Goal: Transaction & Acquisition: Purchase product/service

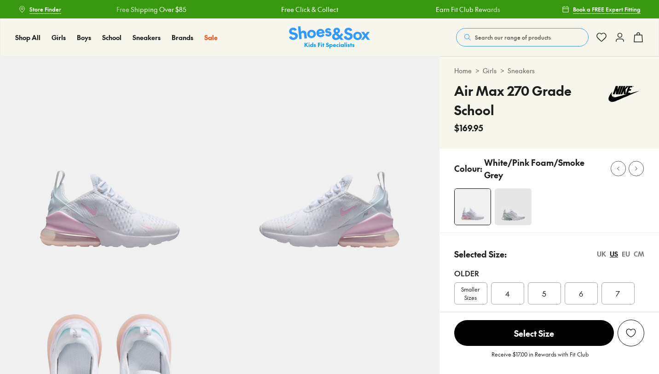
select select "*"
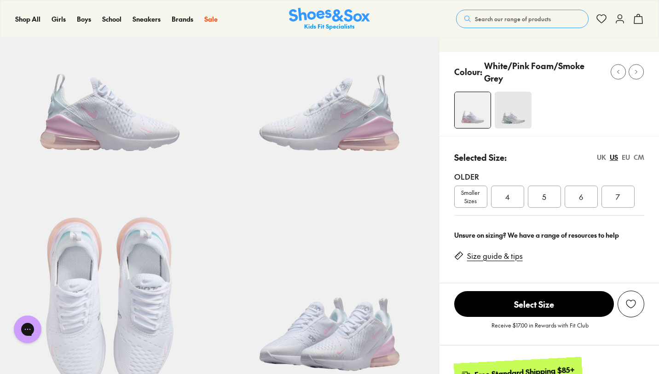
scroll to position [96, 0]
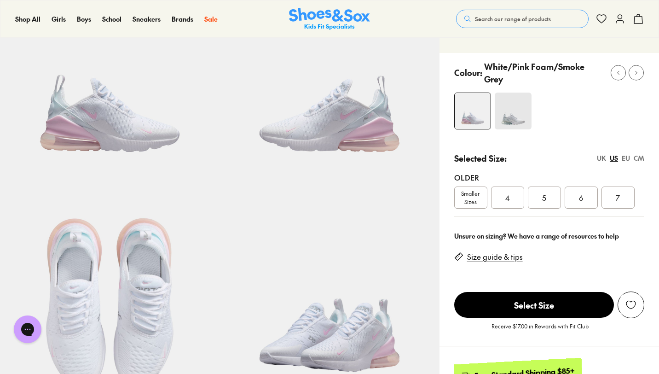
click at [80, 159] on img at bounding box center [109, 69] width 219 height 219
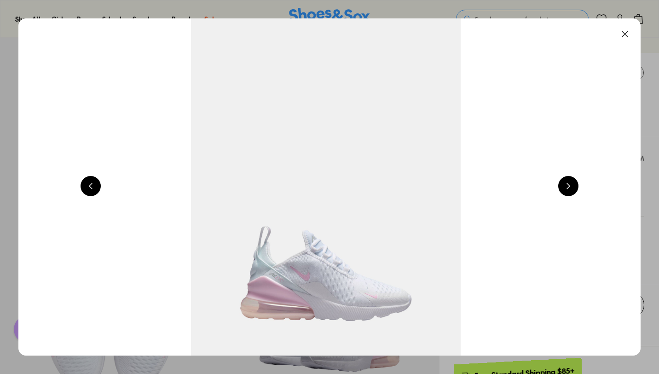
click at [564, 181] on button at bounding box center [568, 186] width 20 height 20
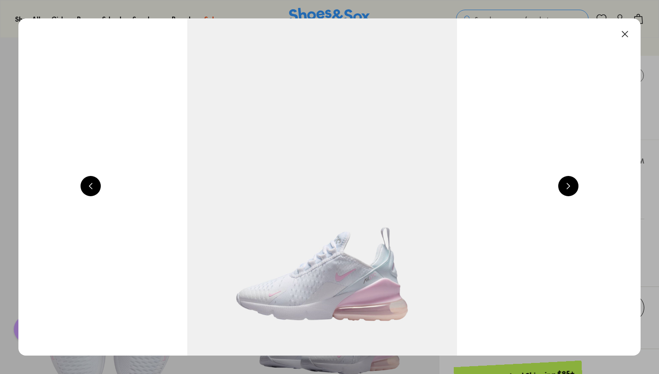
scroll to position [91, 0]
click at [568, 182] on button at bounding box center [568, 186] width 20 height 20
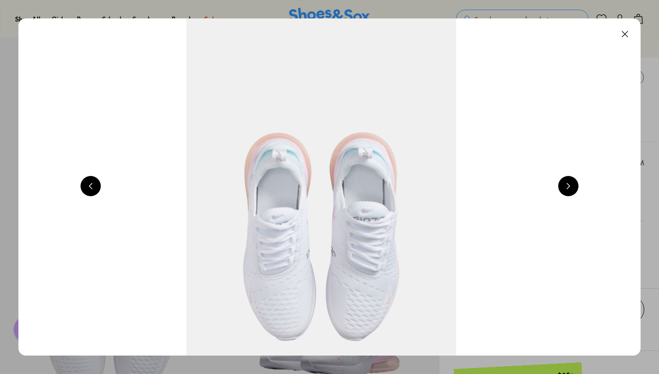
scroll to position [0, 1877]
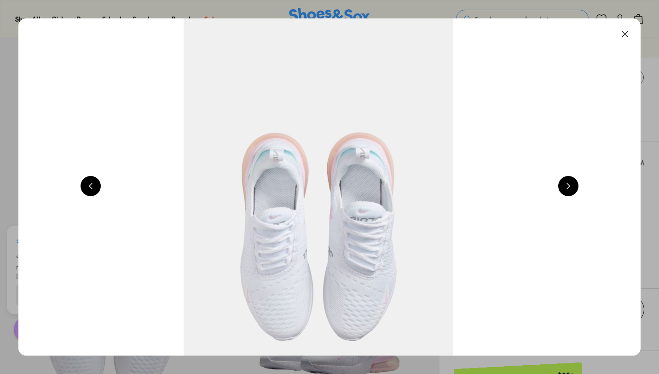
click at [575, 181] on button at bounding box center [568, 186] width 20 height 20
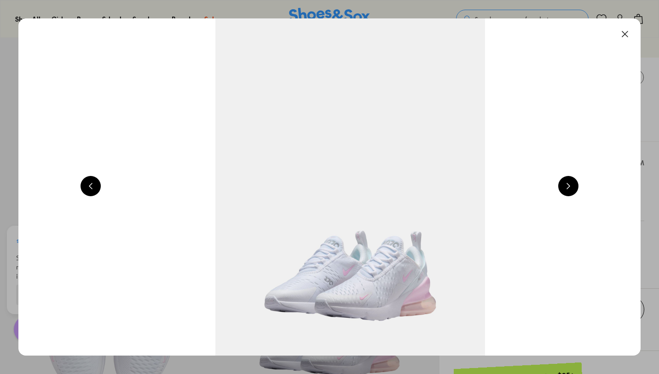
scroll to position [0, 2502]
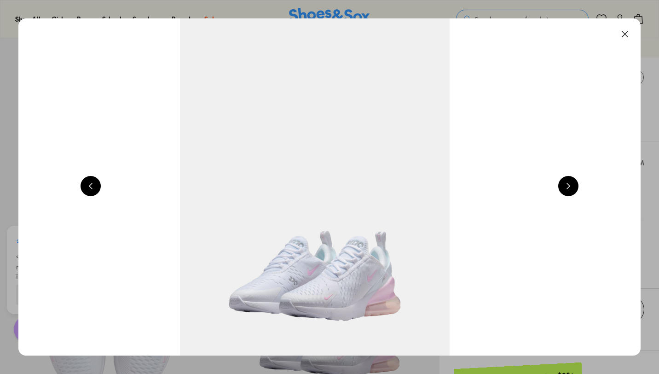
click at [578, 182] on button at bounding box center [568, 186] width 20 height 20
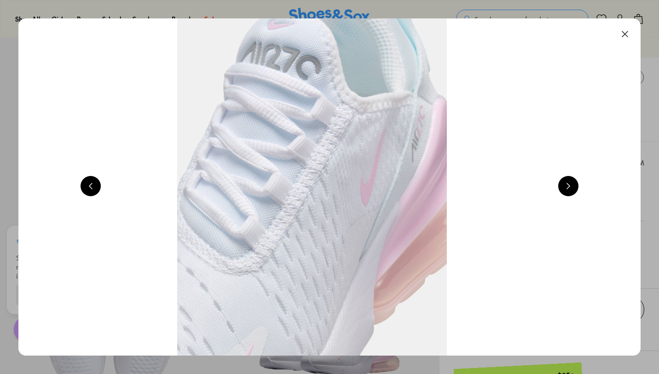
scroll to position [0, 3128]
click at [581, 184] on img at bounding box center [311, 186] width 622 height 337
click at [584, 186] on img at bounding box center [311, 186] width 622 height 337
click at [578, 187] on button at bounding box center [568, 186] width 20 height 20
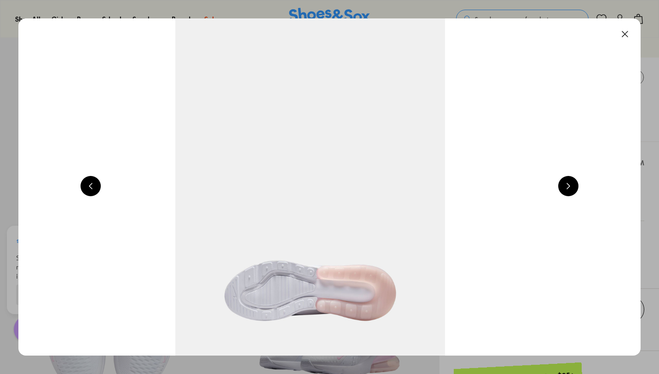
scroll to position [0, 3753]
click at [576, 199] on img at bounding box center [307, 186] width 622 height 337
click at [570, 193] on button at bounding box center [568, 186] width 20 height 20
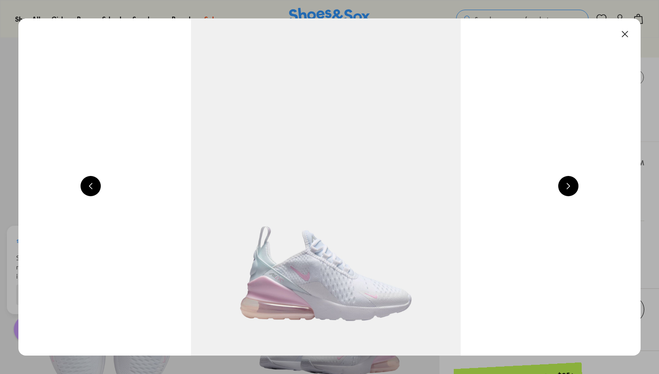
click at [573, 172] on img at bounding box center [326, 186] width 622 height 337
click at [566, 189] on button at bounding box center [568, 186] width 20 height 20
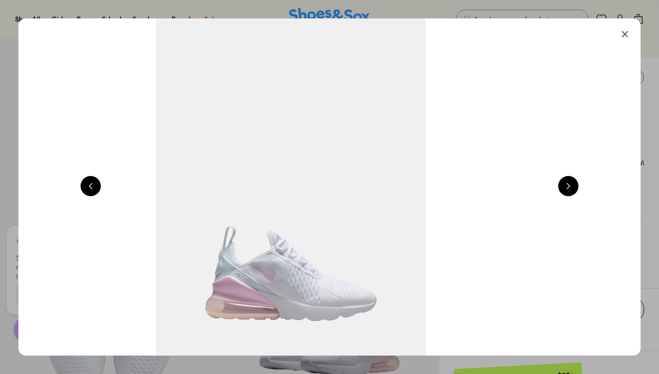
click at [566, 188] on button at bounding box center [568, 186] width 20 height 20
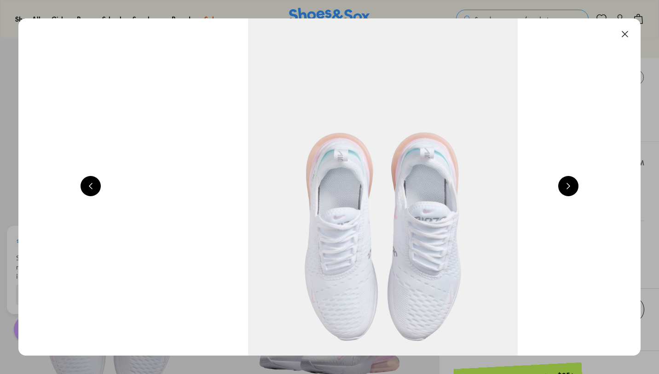
scroll to position [0, 1877]
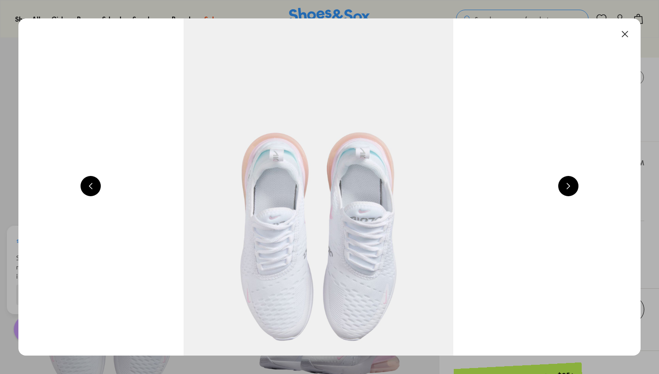
click at [626, 32] on button at bounding box center [625, 34] width 20 height 20
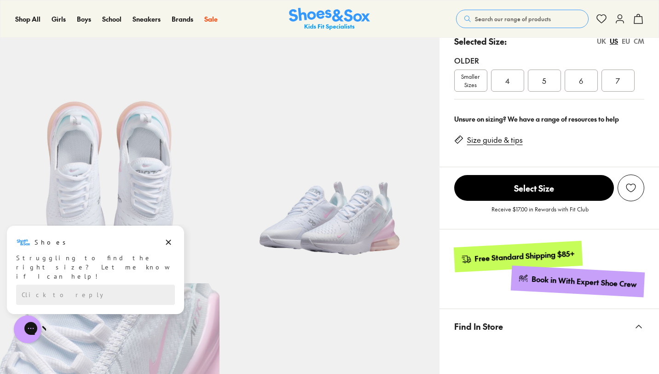
scroll to position [212, 0]
click at [461, 81] on span "Smaller Sizes" at bounding box center [470, 81] width 32 height 17
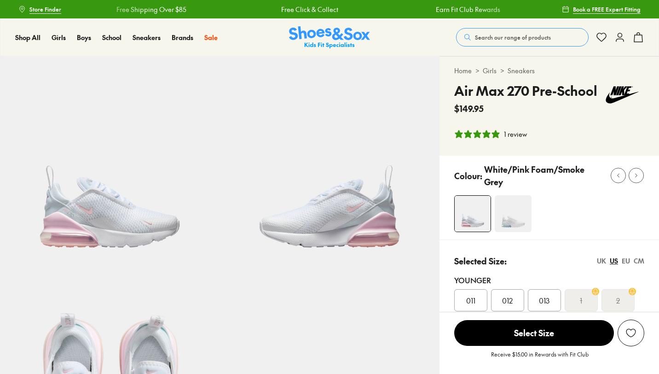
select select "*"
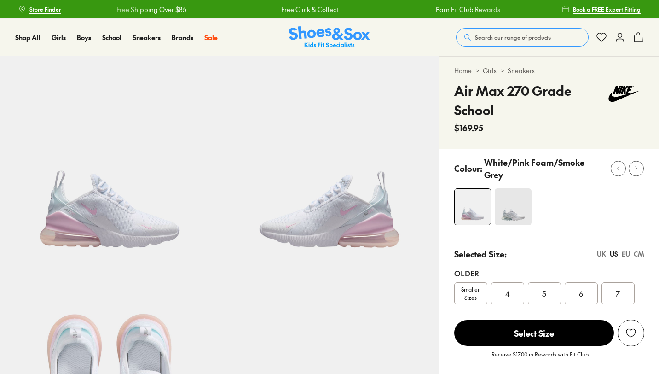
select select "*"
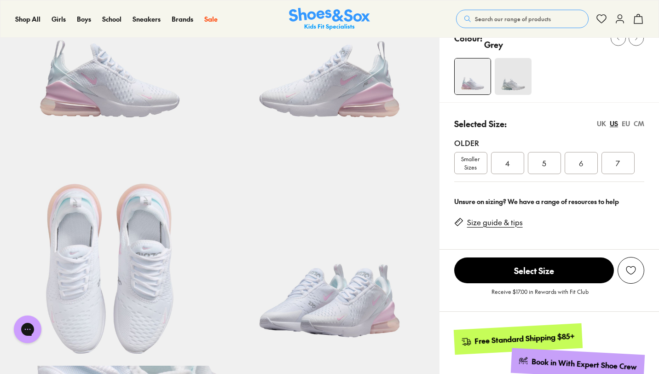
scroll to position [96, 0]
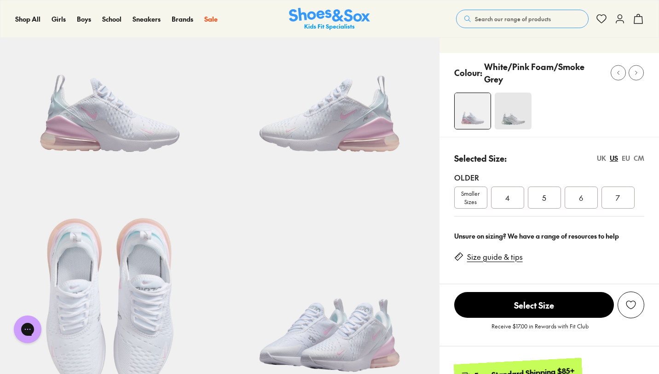
click at [342, 270] on img at bounding box center [328, 289] width 219 height 219
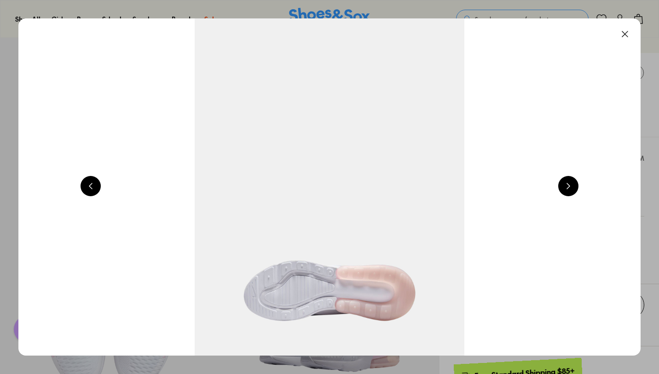
scroll to position [0, 2502]
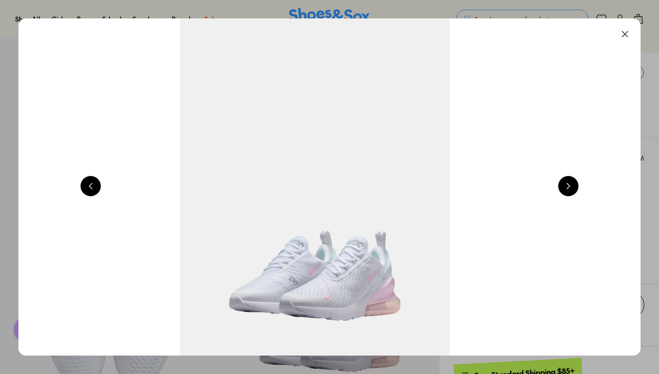
click at [627, 35] on button at bounding box center [625, 34] width 20 height 20
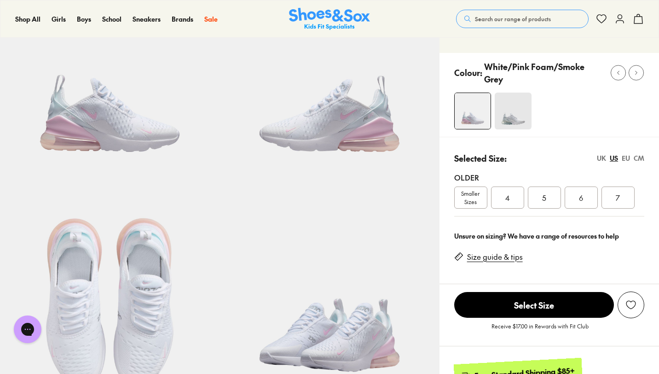
click at [552, 190] on div "5" at bounding box center [544, 197] width 33 height 22
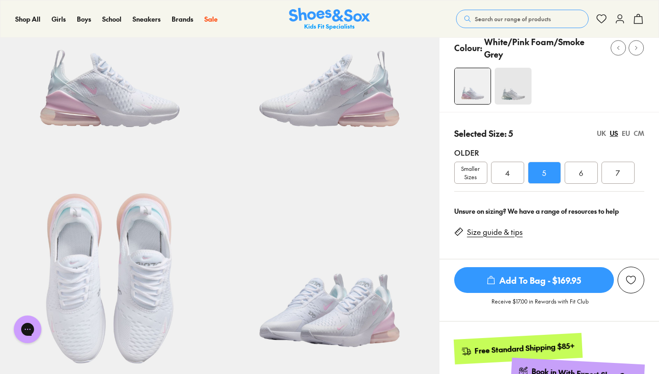
scroll to position [120, 0]
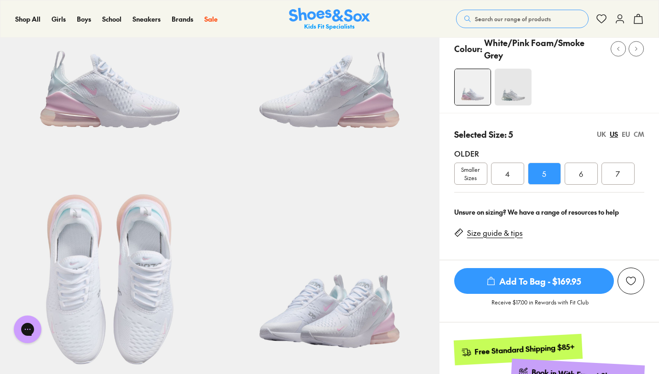
click at [546, 268] on span "Add To Bag - $169.95" at bounding box center [534, 281] width 160 height 26
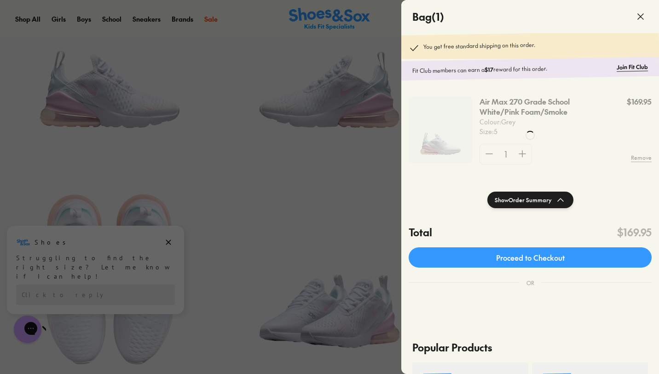
click at [519, 156] on div at bounding box center [530, 135] width 258 height 271
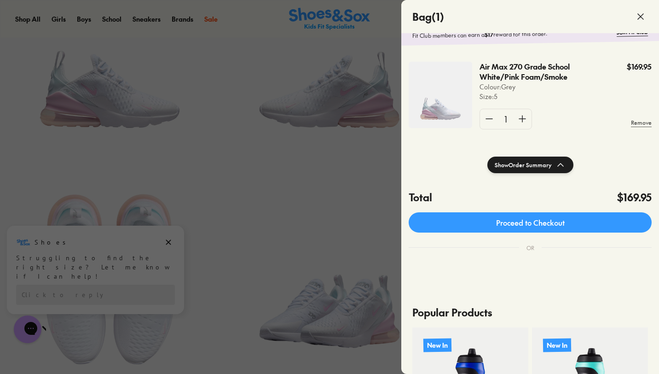
scroll to position [36, 0]
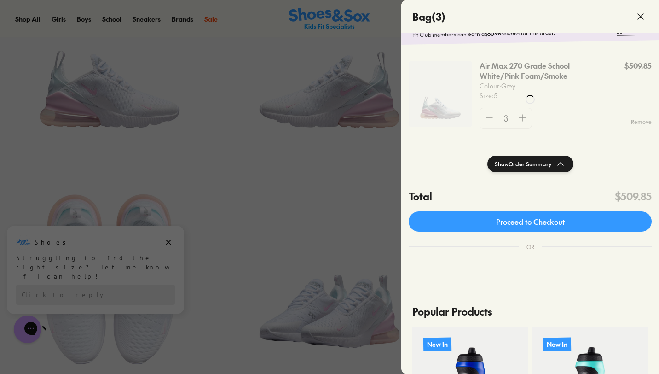
click at [522, 117] on div at bounding box center [530, 99] width 258 height 271
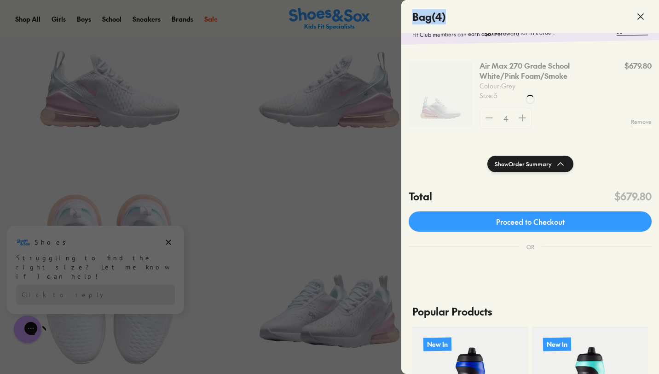
click at [522, 117] on div at bounding box center [530, 99] width 258 height 271
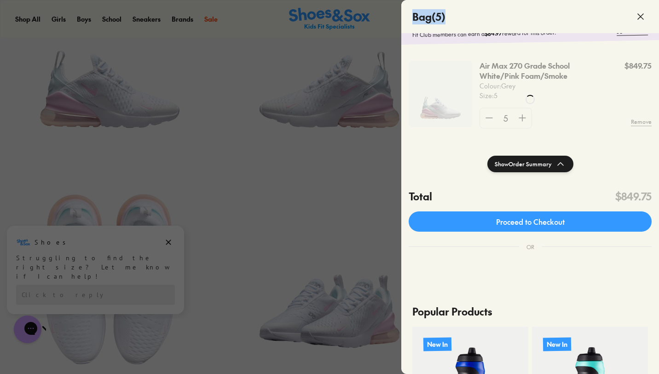
click at [482, 115] on div at bounding box center [530, 99] width 258 height 271
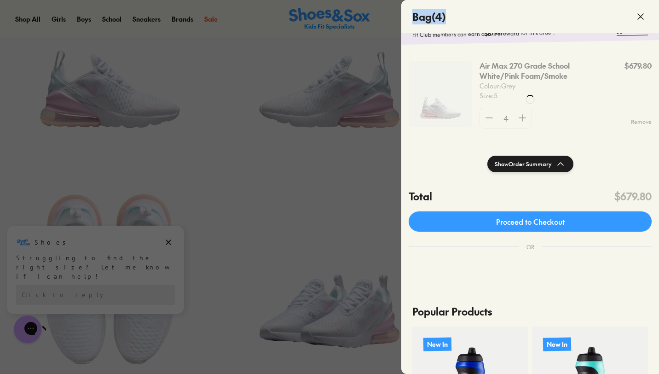
click at [482, 115] on div at bounding box center [530, 99] width 258 height 271
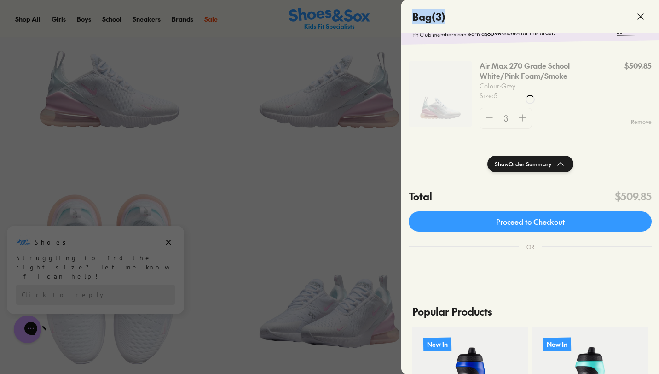
click at [482, 115] on div at bounding box center [530, 99] width 258 height 271
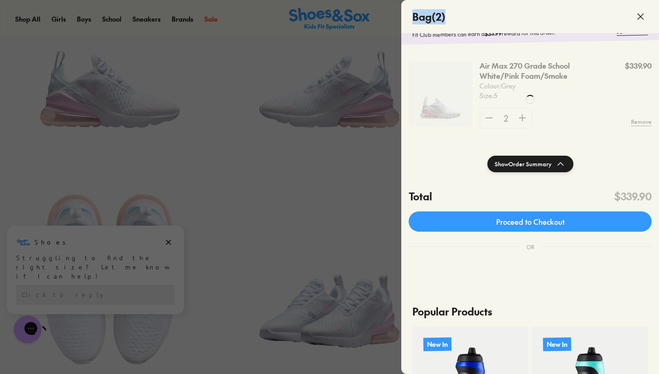
click at [482, 115] on div at bounding box center [530, 99] width 258 height 271
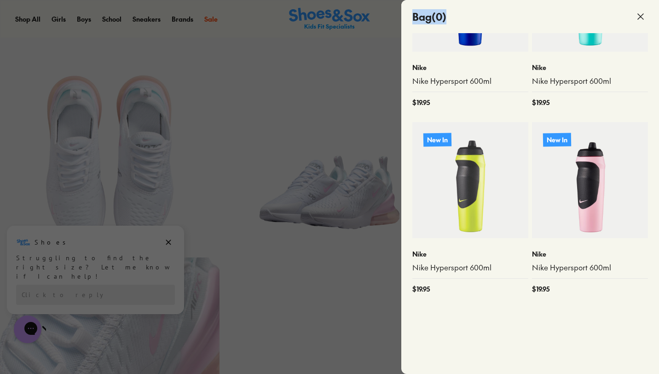
scroll to position [239, 0]
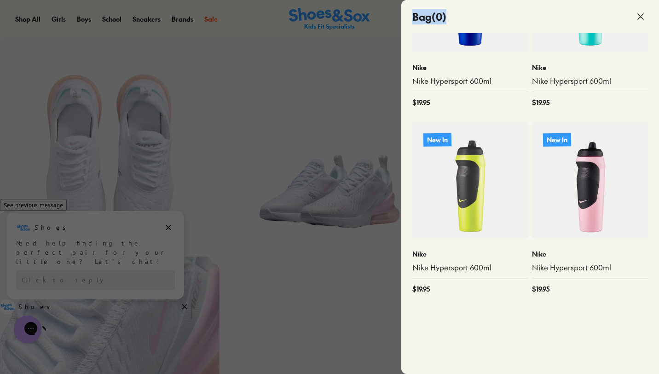
click at [639, 11] on icon at bounding box center [640, 16] width 11 height 11
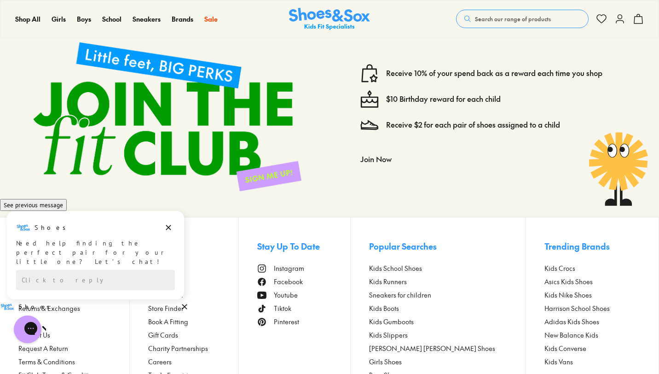
scroll to position [1563, 0]
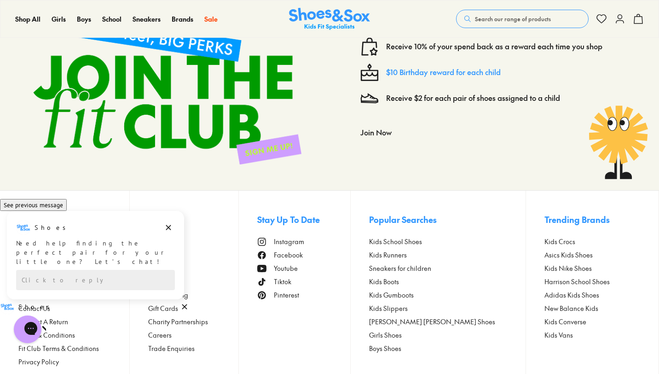
click at [495, 69] on link "$10 Birthday reward for each child" at bounding box center [443, 72] width 115 height 10
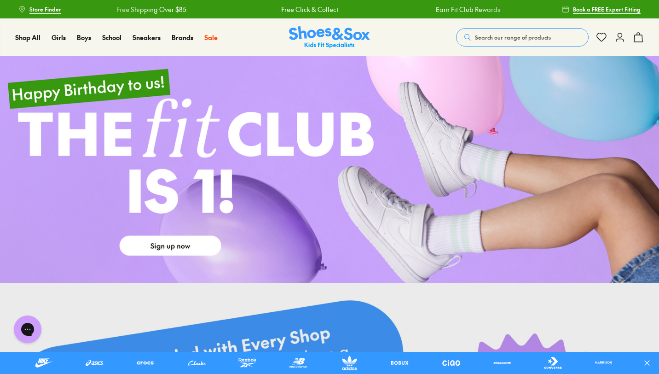
drag, startPoint x: 366, startPoint y: 196, endPoint x: 488, endPoint y: 195, distance: 121.9
click at [391, 213] on link at bounding box center [329, 169] width 659 height 226
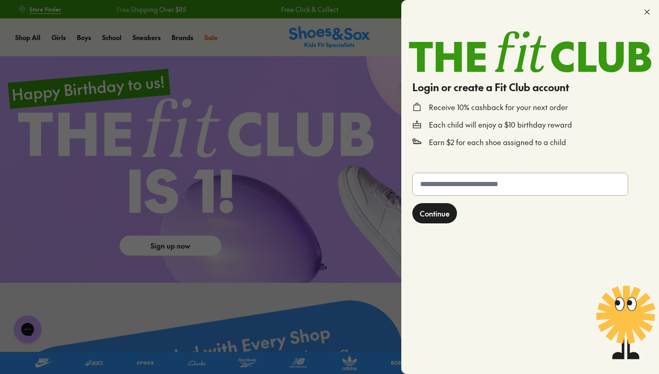
click at [318, 119] on div at bounding box center [329, 187] width 659 height 374
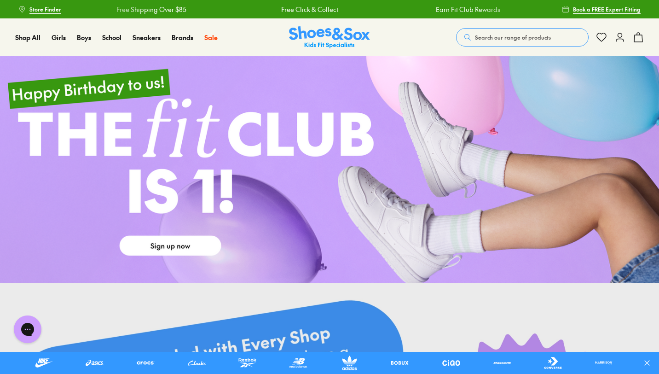
click at [467, 31] on button "Search our range of products" at bounding box center [522, 37] width 132 height 18
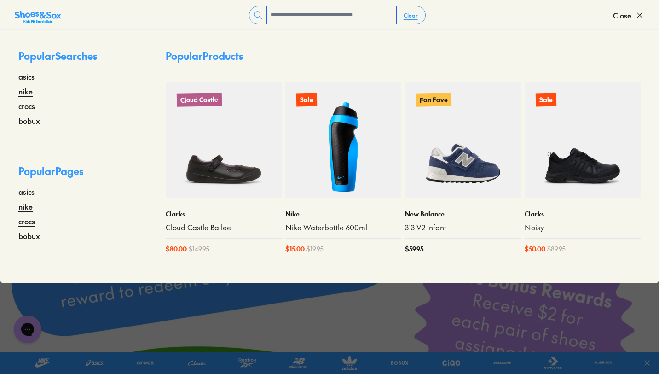
scroll to position [115, 0]
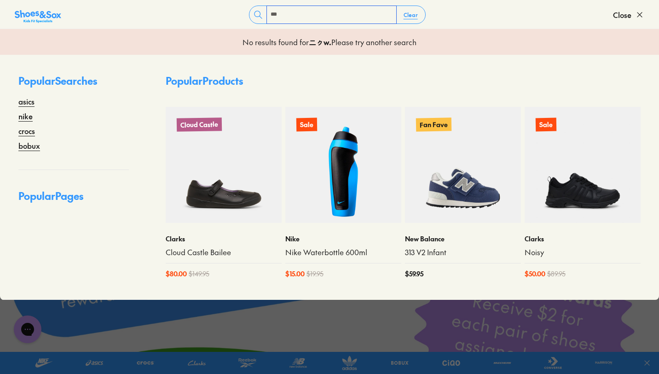
type input "***"
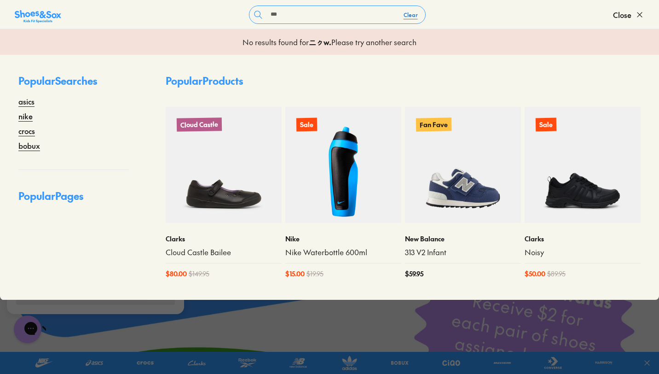
click at [404, 17] on button "Clear" at bounding box center [410, 14] width 29 height 17
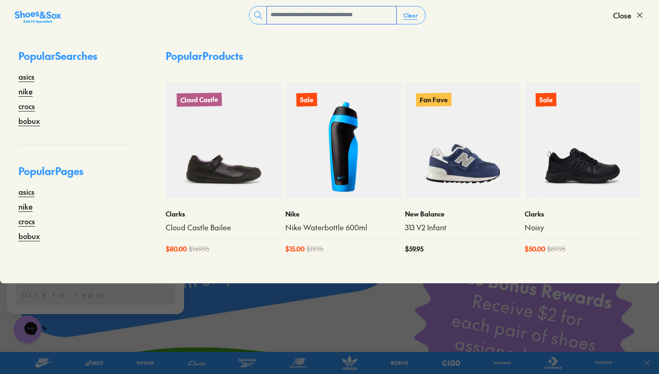
click at [374, 17] on input "text" at bounding box center [331, 14] width 129 height 17
type input "******"
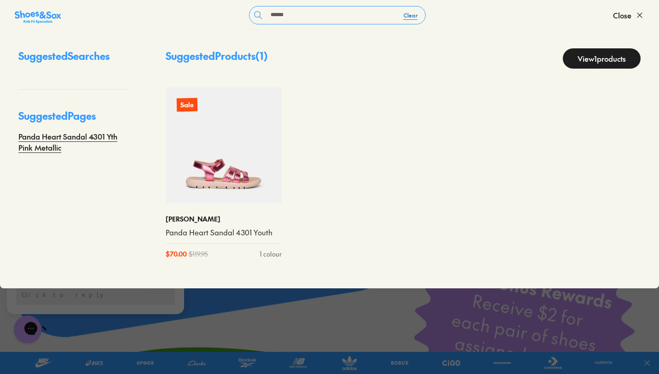
click at [403, 15] on button "Clear" at bounding box center [410, 15] width 29 height 17
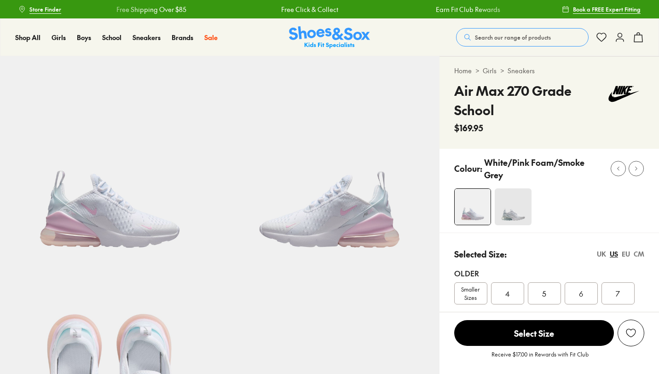
select select "*"
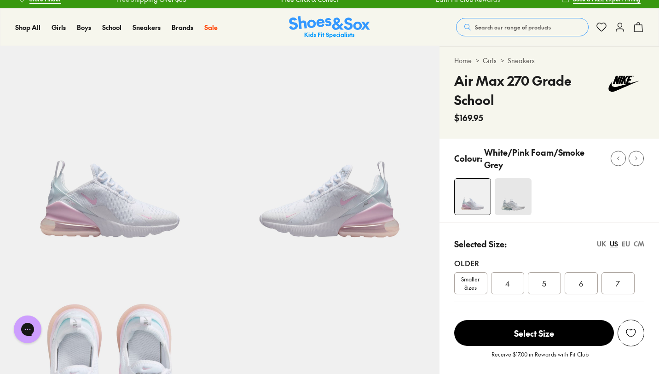
scroll to position [11, 0]
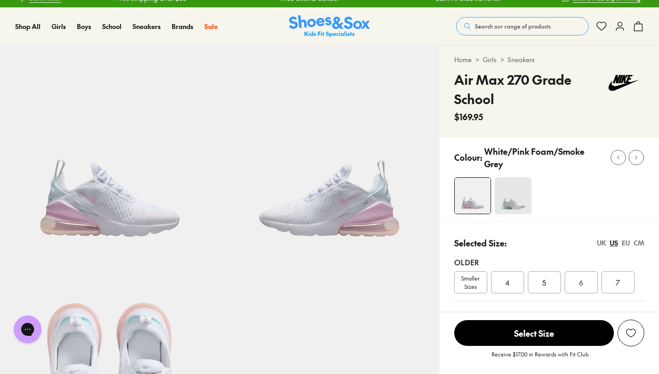
click at [489, 23] on span "Search our range of products" at bounding box center [513, 26] width 76 height 8
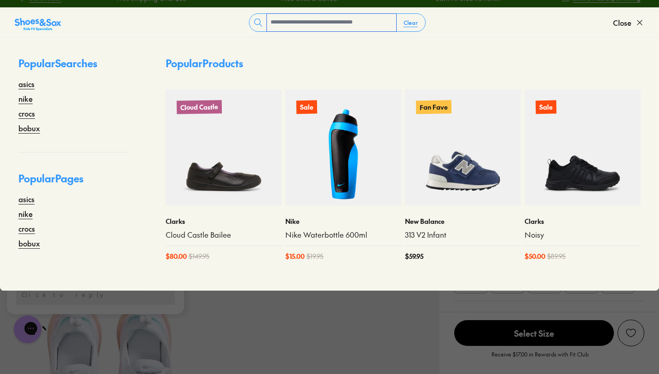
click at [380, 23] on input "text" at bounding box center [331, 22] width 129 height 17
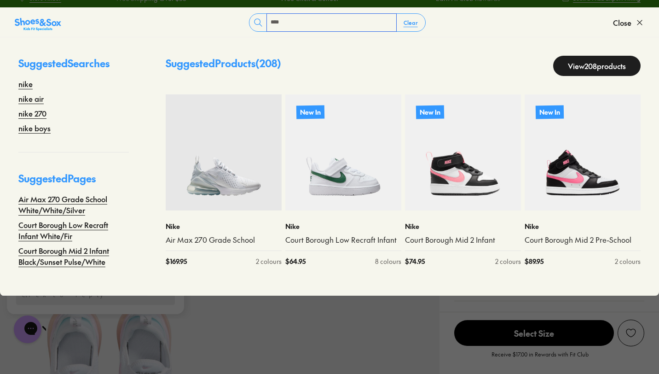
type input "****"
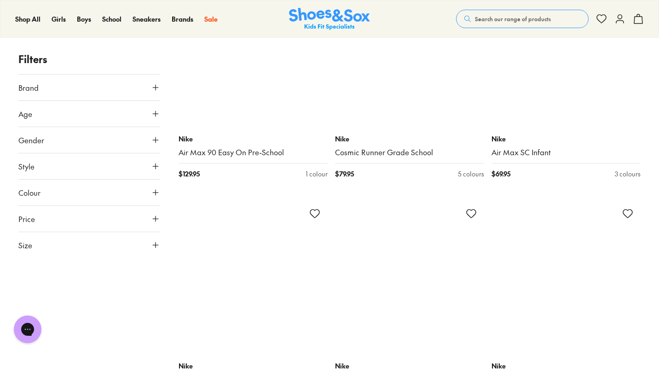
scroll to position [2662, 0]
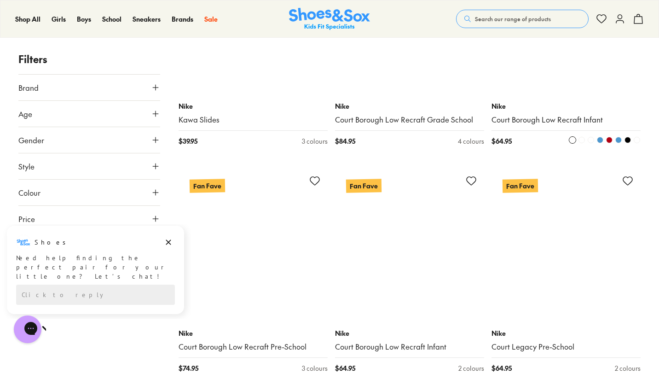
scroll to position [5431, 0]
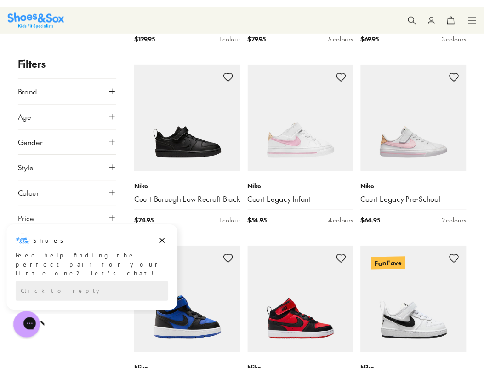
scroll to position [2345, 0]
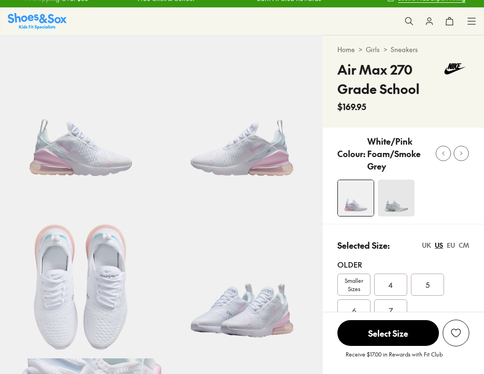
select select "*"
